Goal: Task Accomplishment & Management: Manage account settings

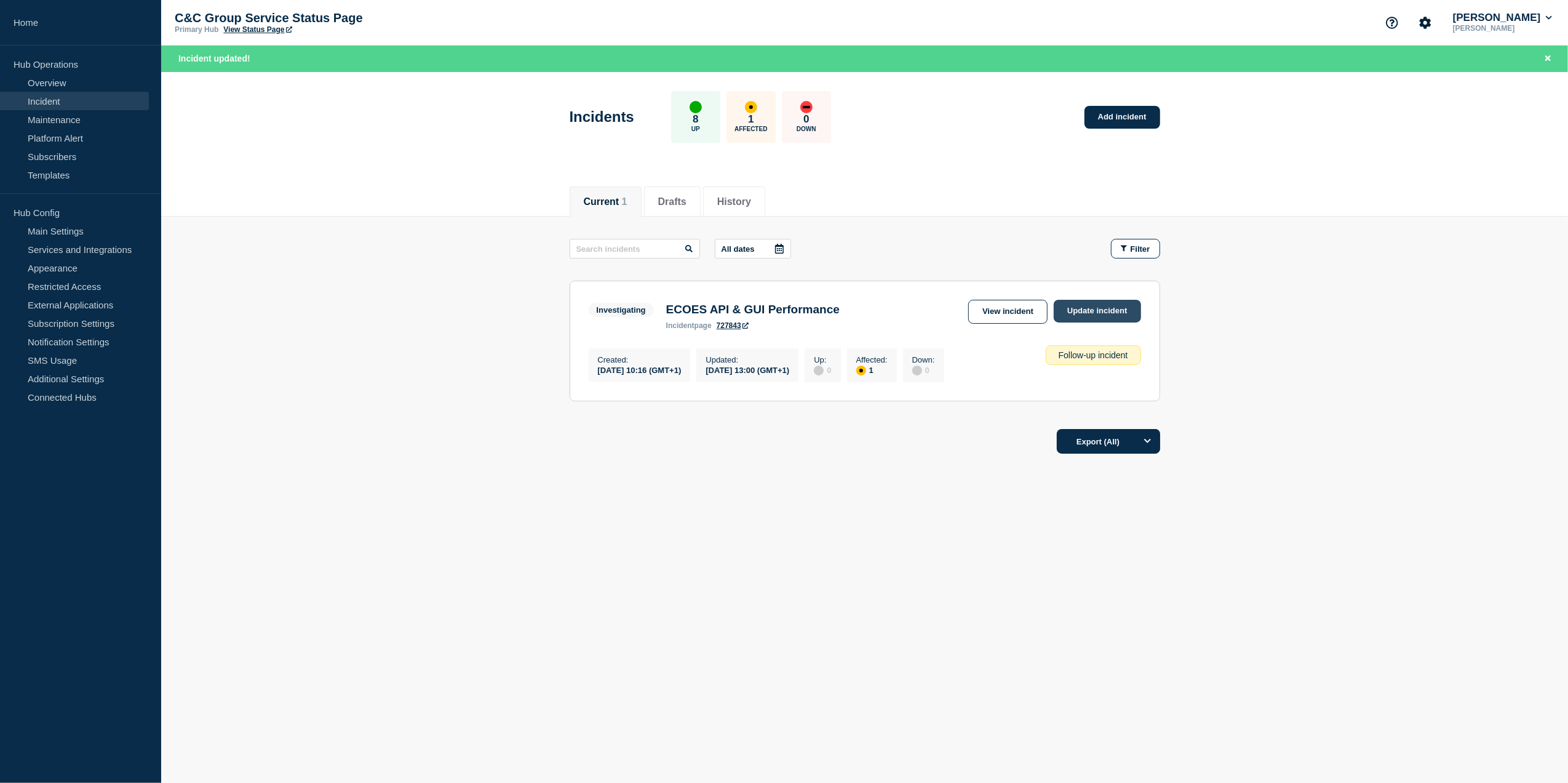
click at [1077, 303] on link "Update incident" at bounding box center [1098, 311] width 87 height 23
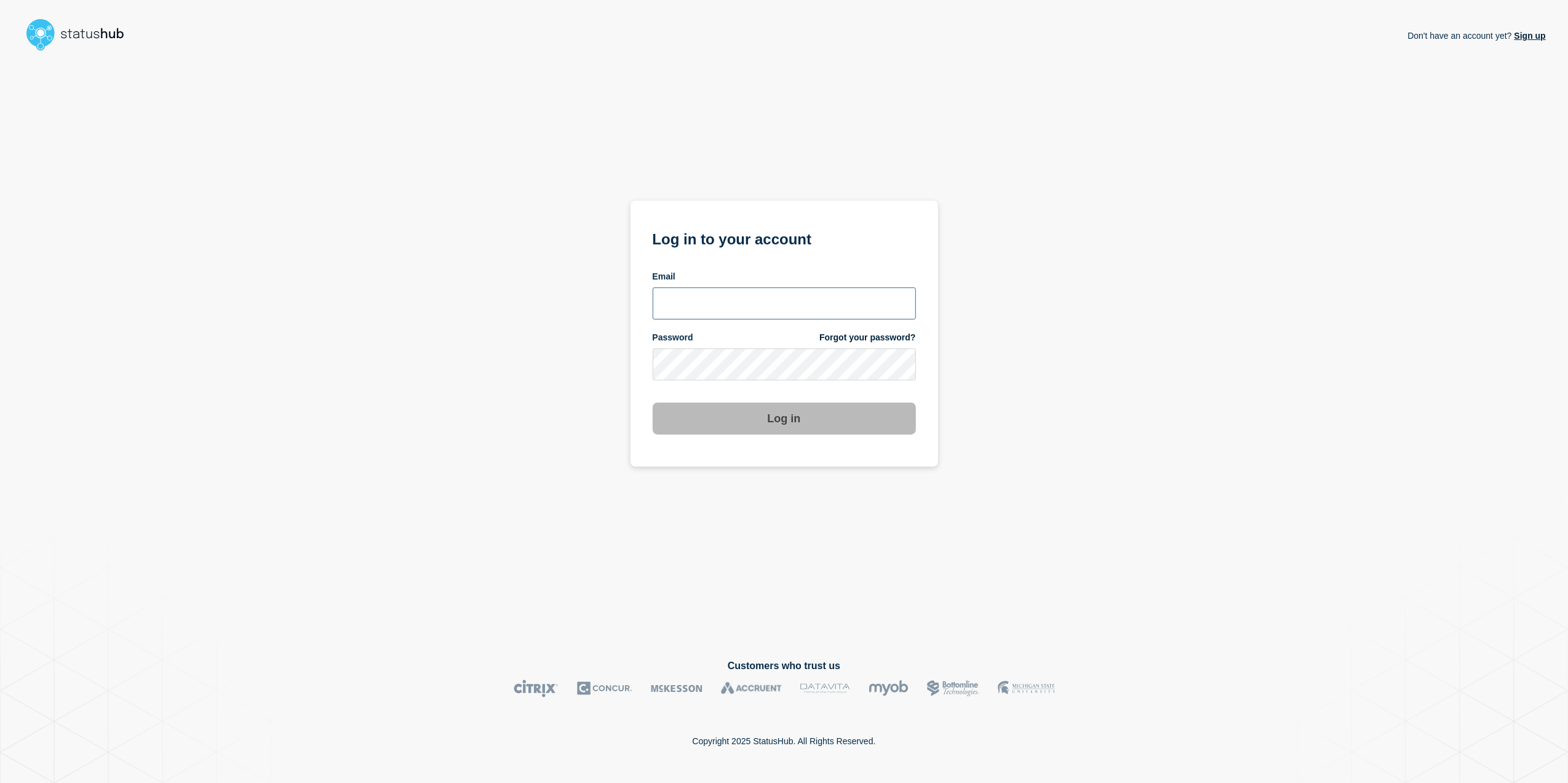
type input "[PERSON_NAME][EMAIL_ADDRESS][PERSON_NAME][DOMAIN_NAME]"
click at [802, 426] on button "Log in" at bounding box center [784, 418] width 264 height 32
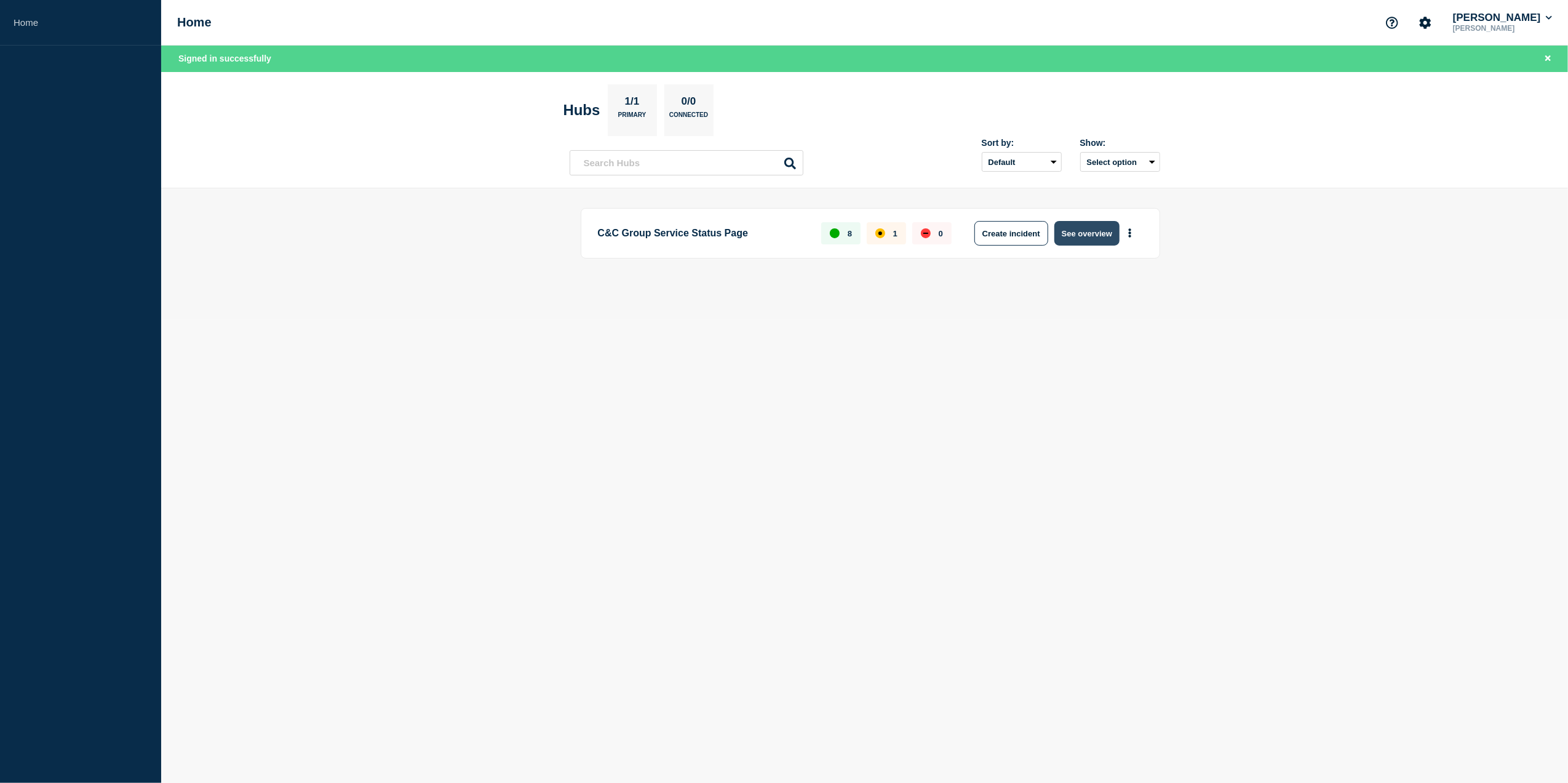
click at [1098, 237] on button "See overview" at bounding box center [1087, 233] width 66 height 24
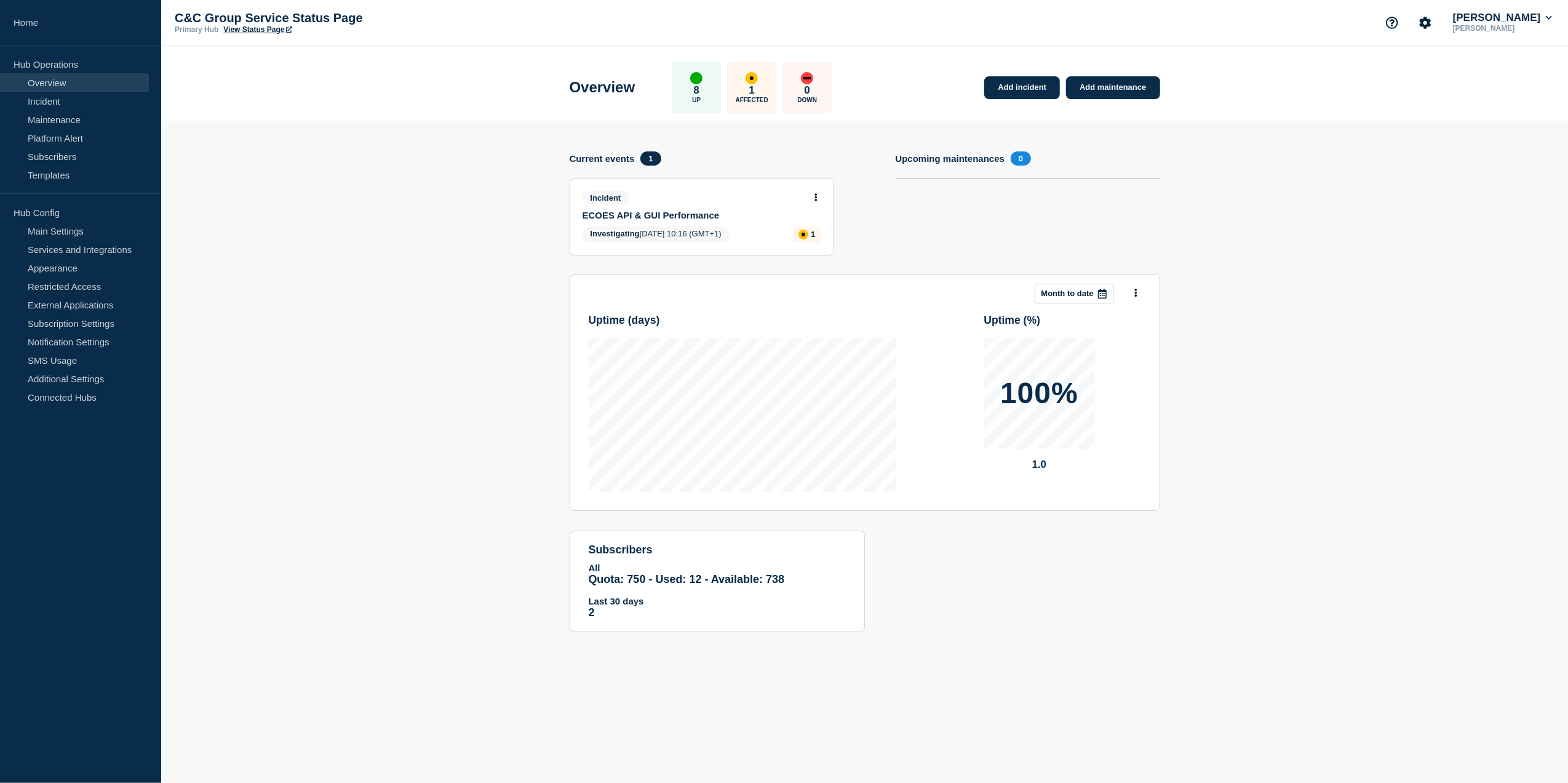
click at [812, 203] on div "Incident ECOES API & GUI Performance" at bounding box center [701, 206] width 238 height 30
click at [819, 197] on button at bounding box center [816, 197] width 11 height 11
click at [826, 228] on link "View incident" at bounding box center [811, 226] width 50 height 10
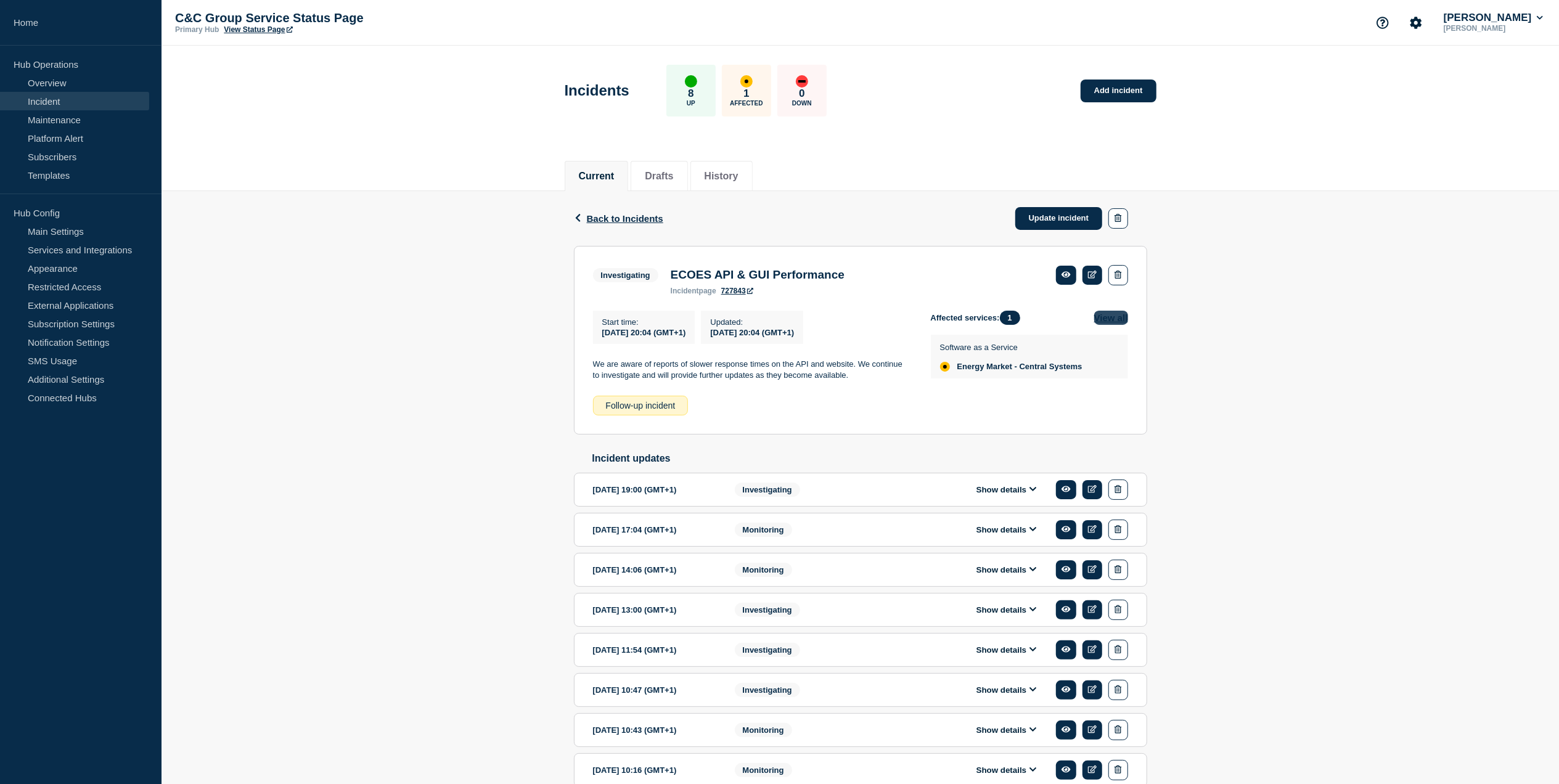
click at [1105, 319] on button "View all" at bounding box center [1110, 317] width 34 height 15
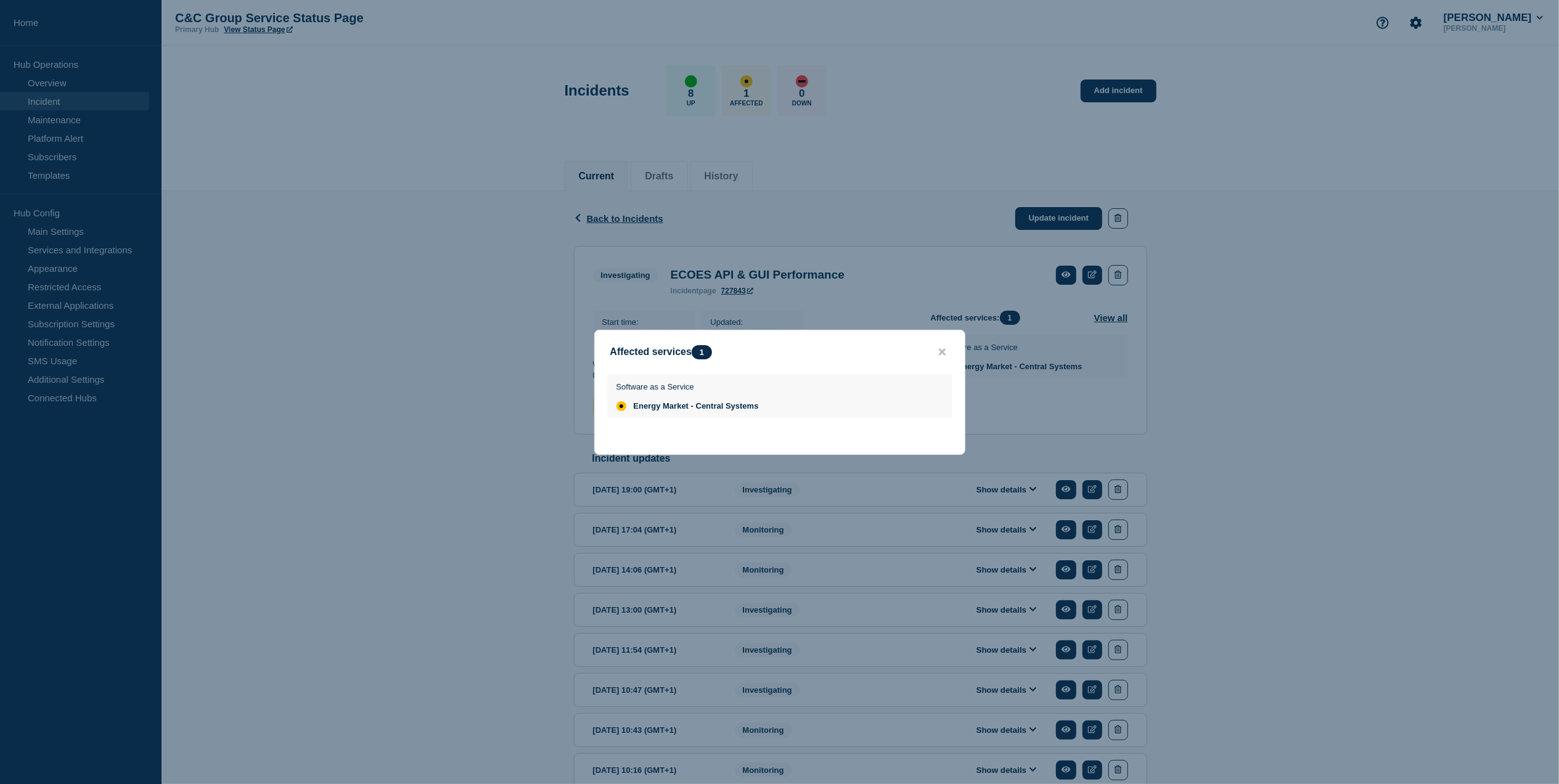
click at [996, 275] on div at bounding box center [780, 392] width 1559 height 784
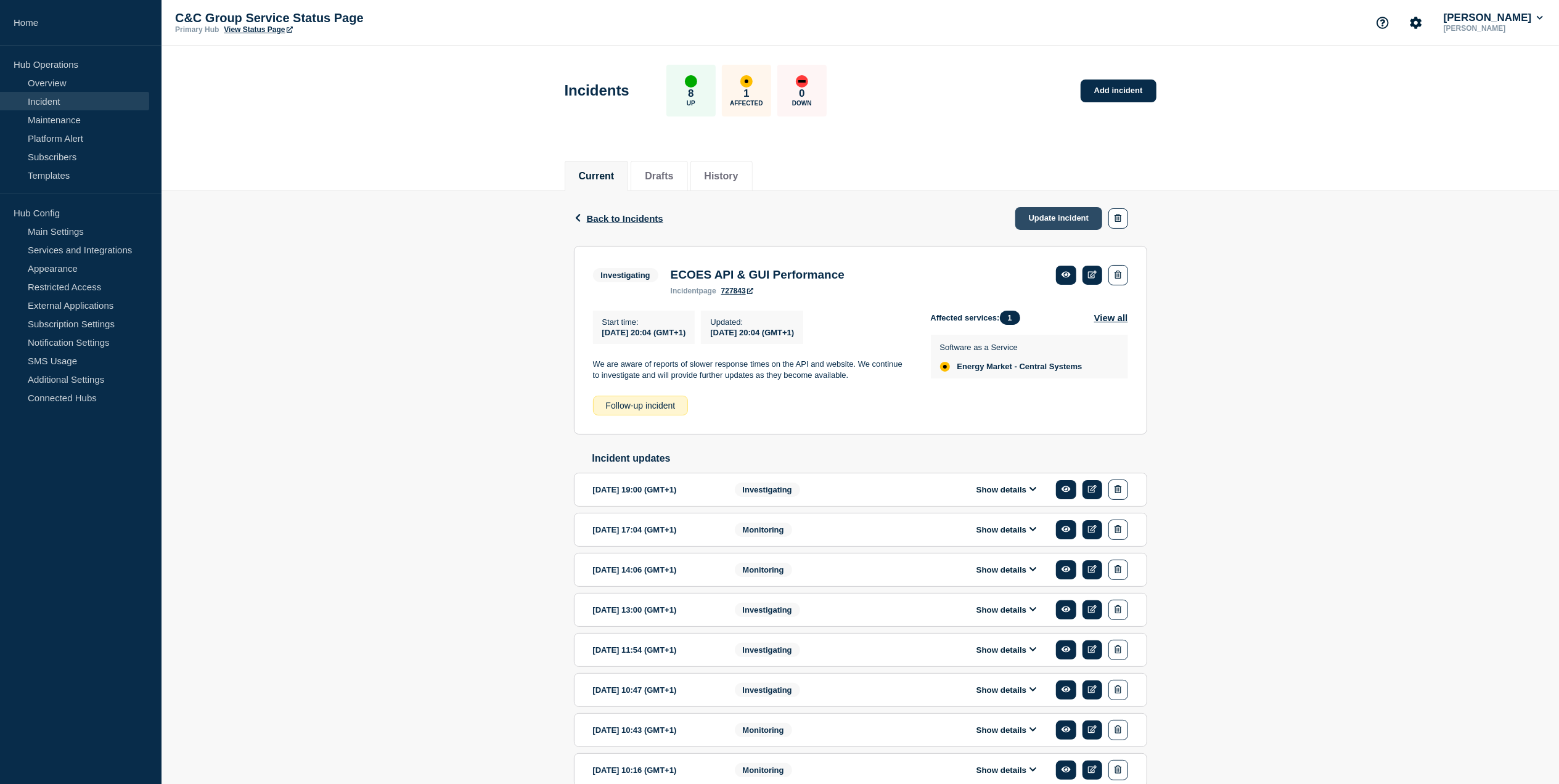
click at [1038, 219] on link "Update incident" at bounding box center [1059, 218] width 87 height 23
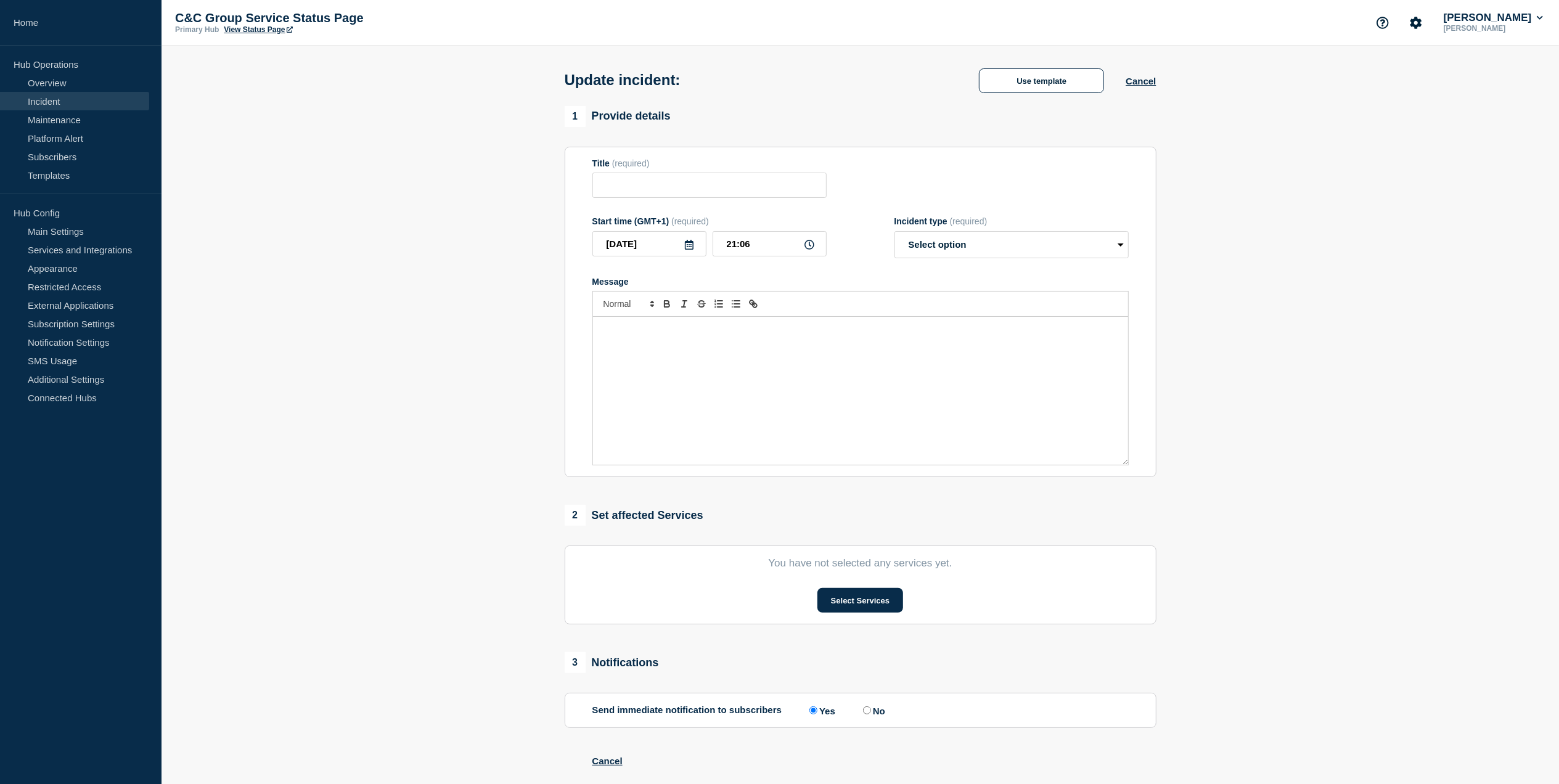
type input "ECOES API & GUI Performance"
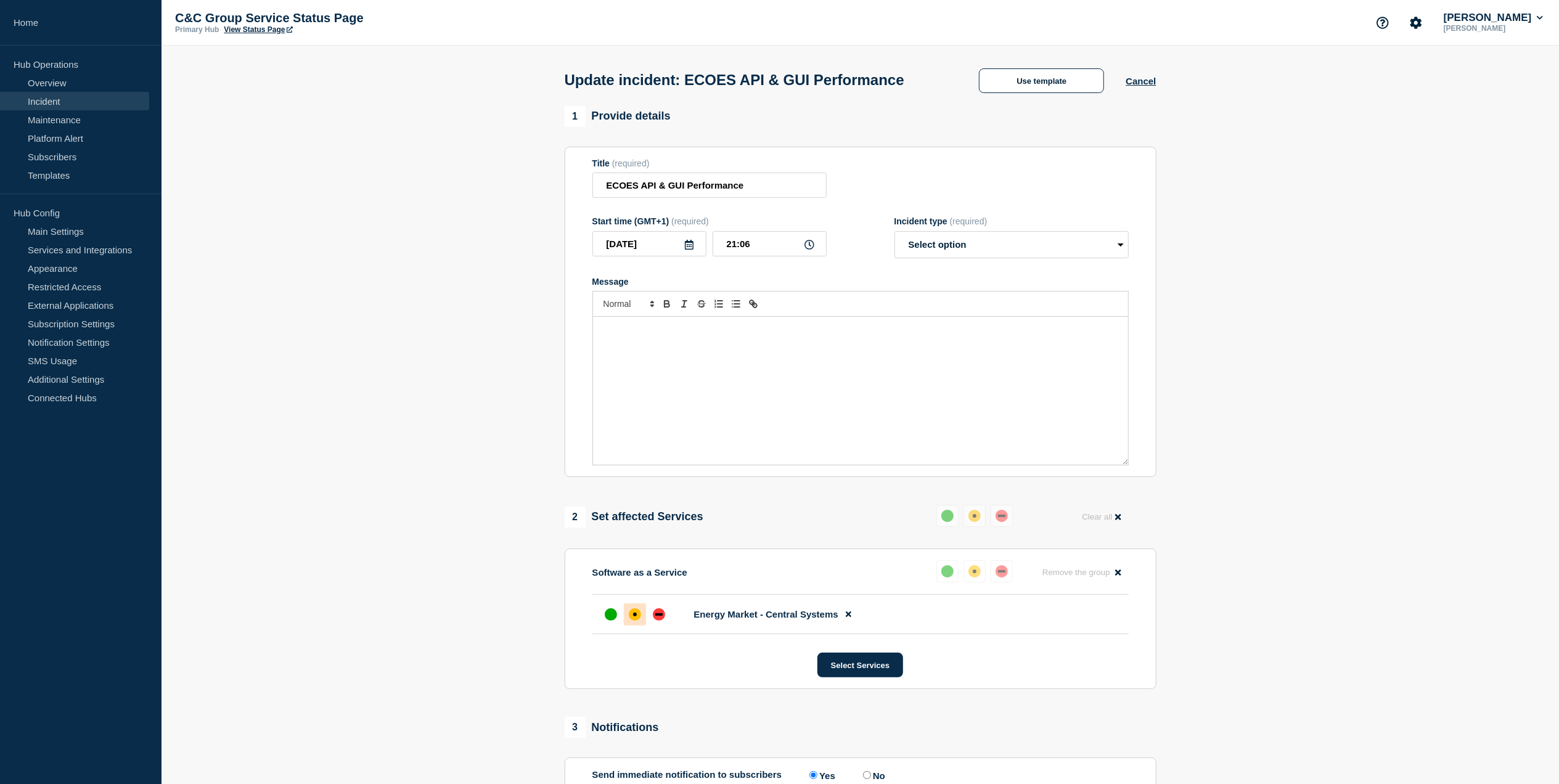
click at [743, 356] on div "Message" at bounding box center [860, 391] width 535 height 148
click at [1082, 247] on select "Select option Investigating Identified Monitoring Resolved" at bounding box center [1012, 245] width 234 height 27
select select "monitoring"
click at [895, 235] on select "Select option Investigating Identified Monitoring Resolved" at bounding box center [1012, 245] width 234 height 27
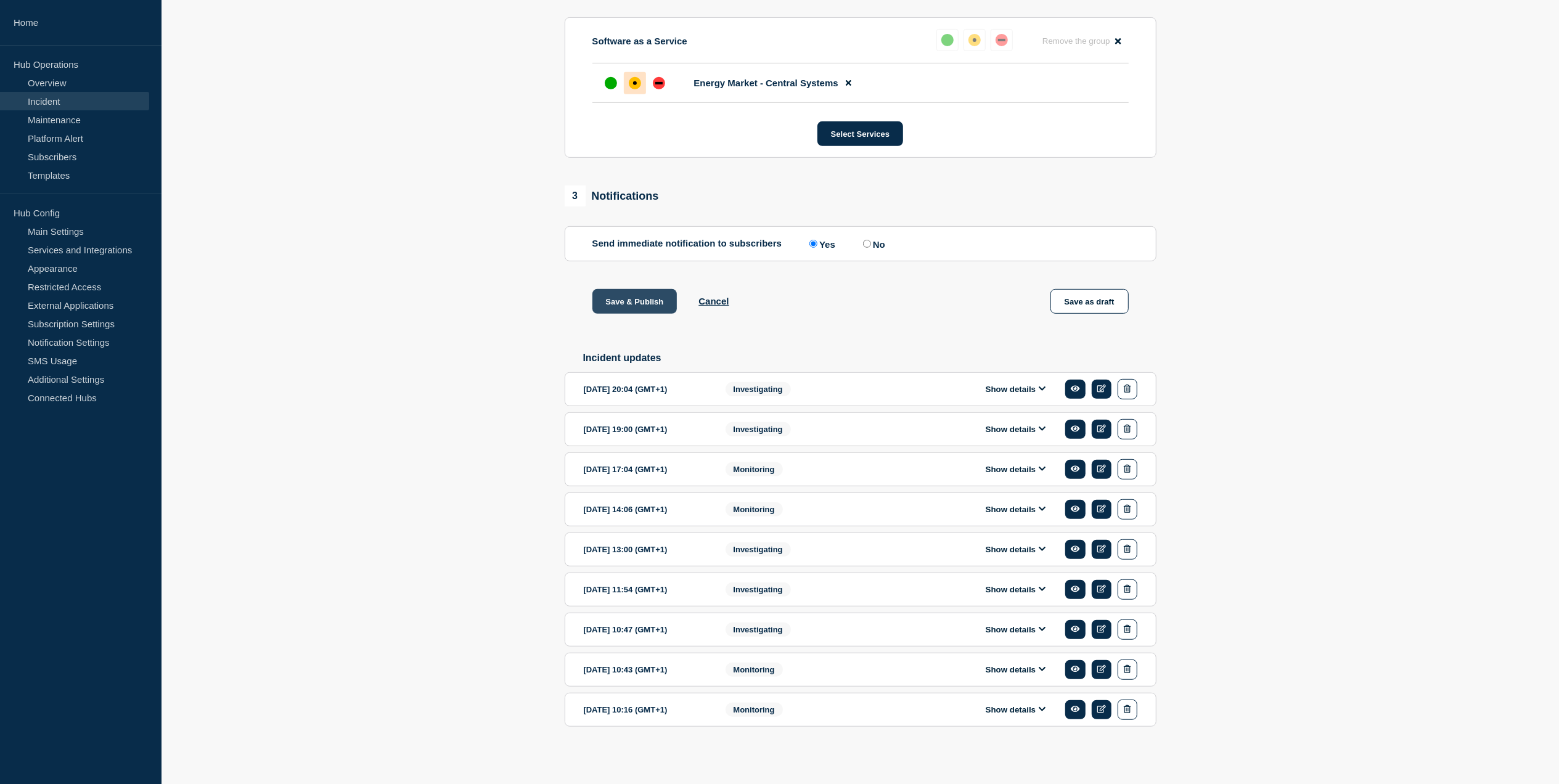
click at [668, 293] on button "Save & Publish" at bounding box center [634, 301] width 85 height 24
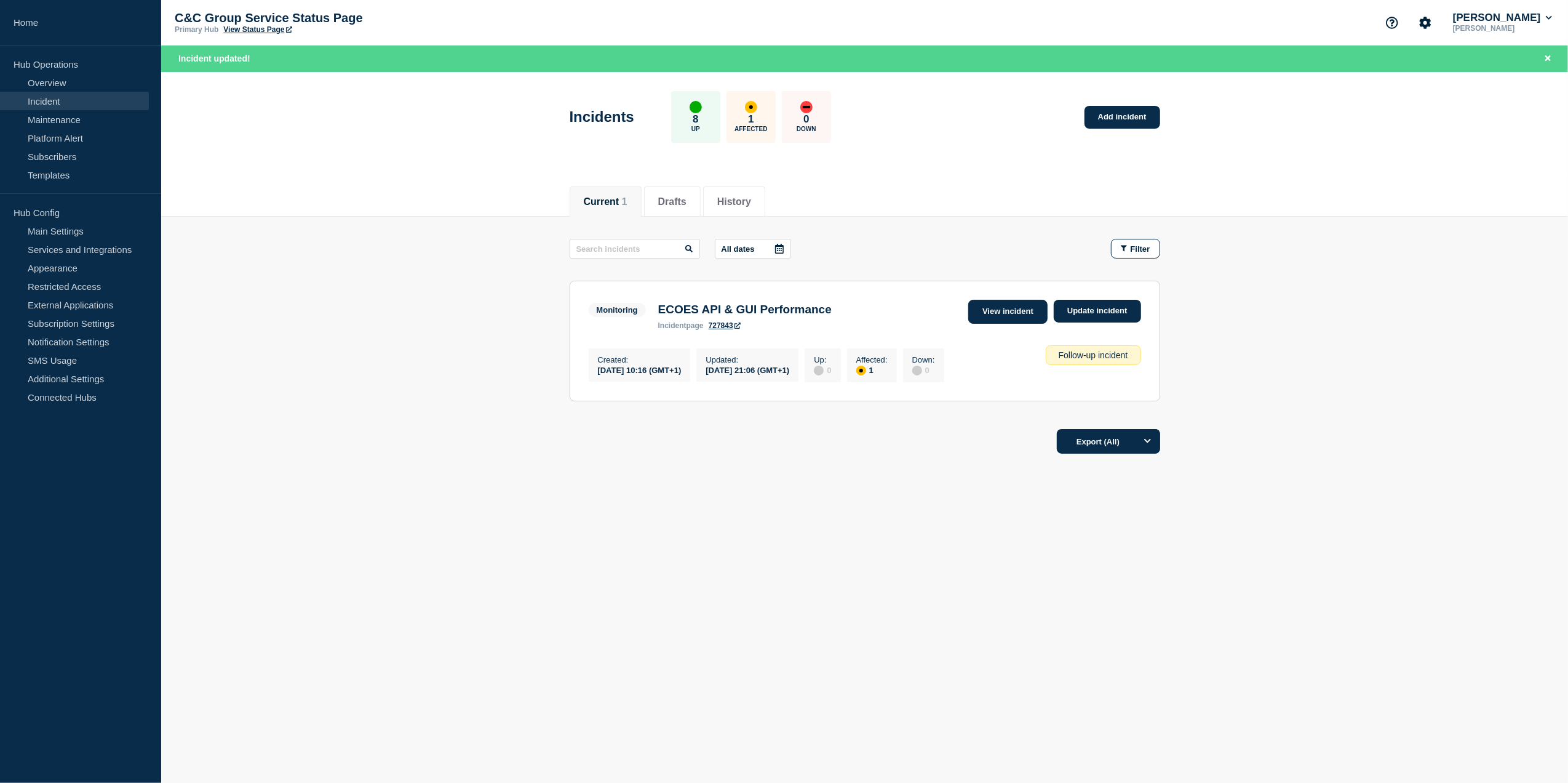
click at [995, 316] on link "View incident" at bounding box center [1008, 311] width 79 height 24
